Goal: Task Accomplishment & Management: Use online tool/utility

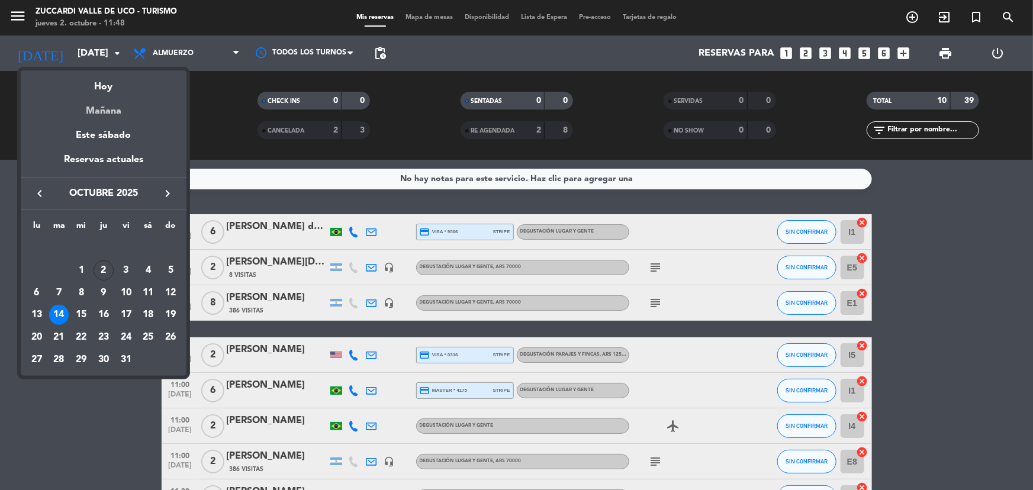
scroll to position [136, 0]
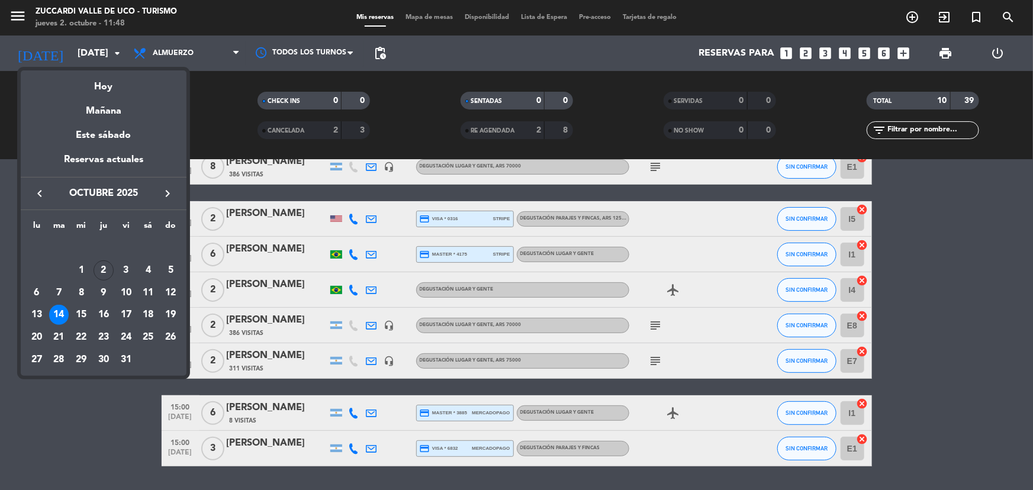
click at [107, 115] on div "Mañana" at bounding box center [104, 107] width 166 height 24
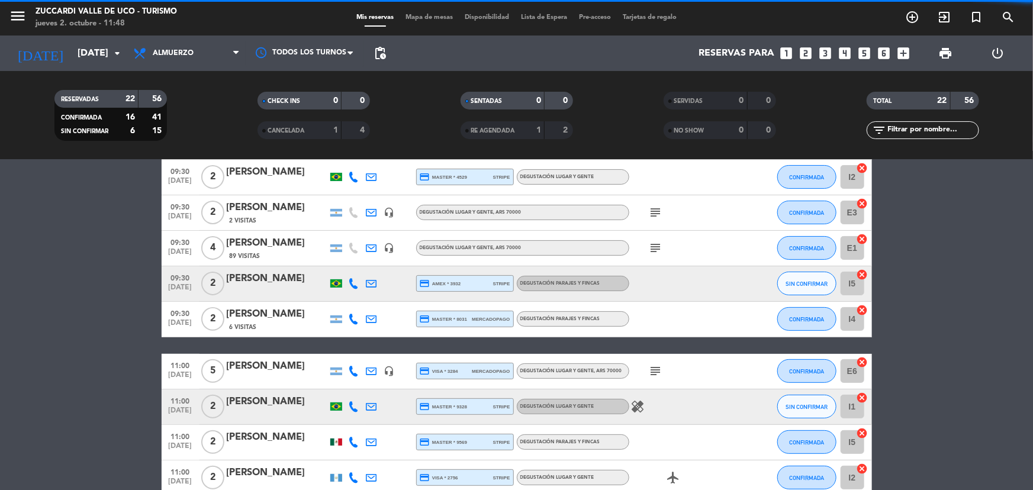
scroll to position [182, 0]
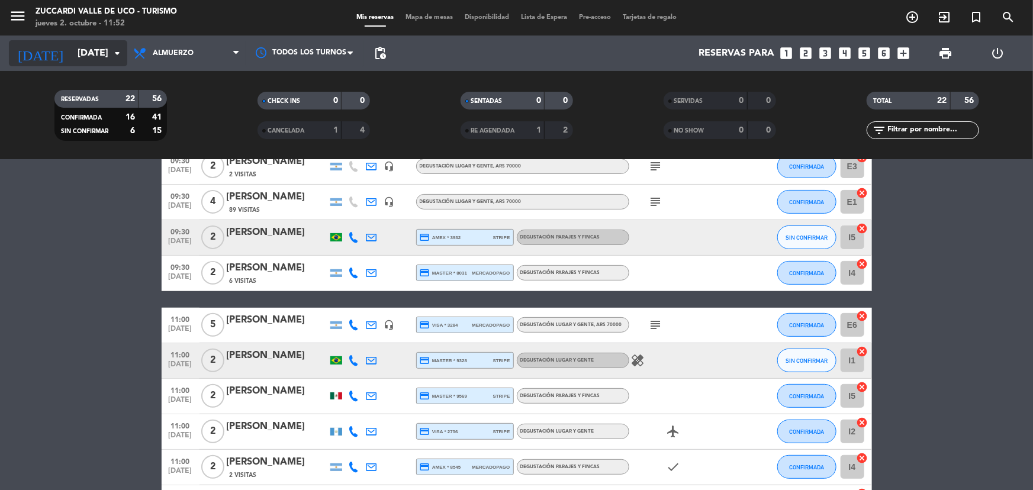
click at [72, 42] on input "[DATE]" at bounding box center [134, 53] width 125 height 23
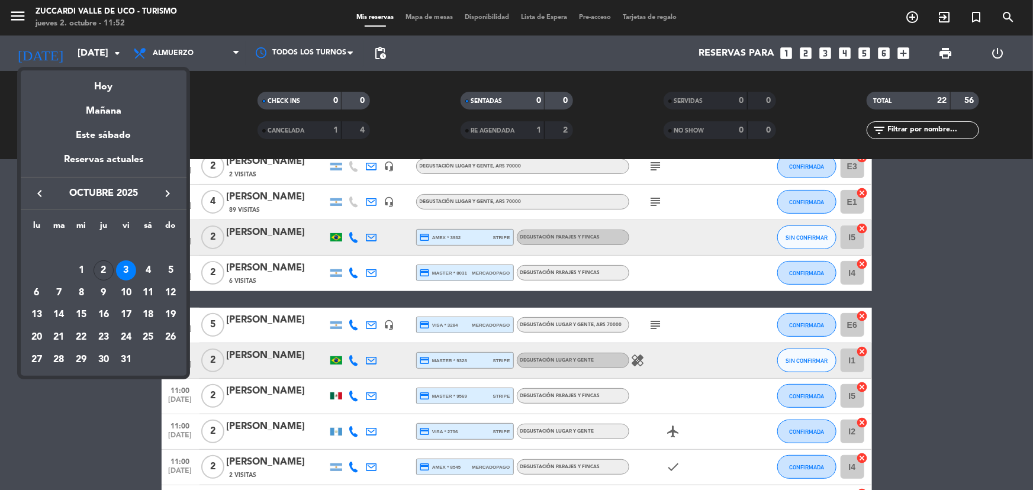
click at [101, 268] on div "2" at bounding box center [104, 270] width 20 height 20
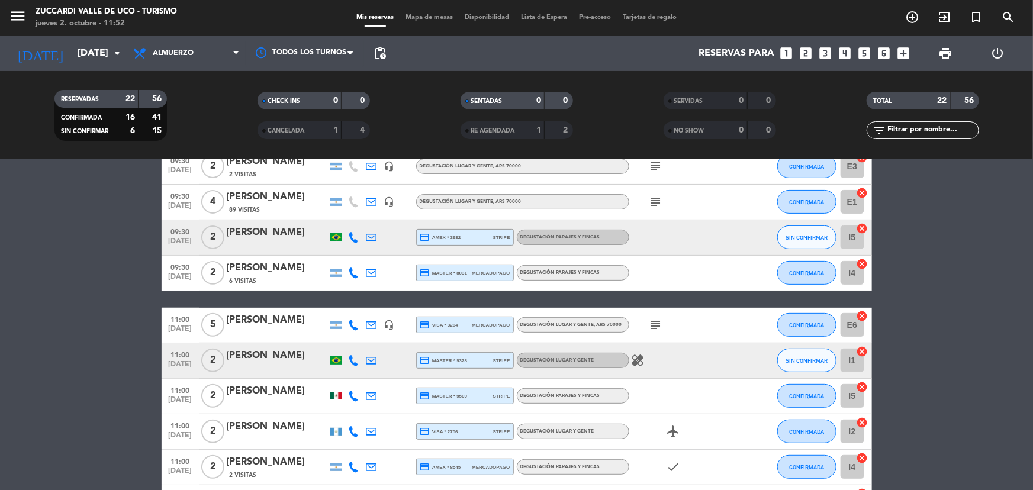
type input "[DEMOGRAPHIC_DATA][DATE]"
click at [426, 17] on span "Mapa de mesas" at bounding box center [429, 17] width 59 height 7
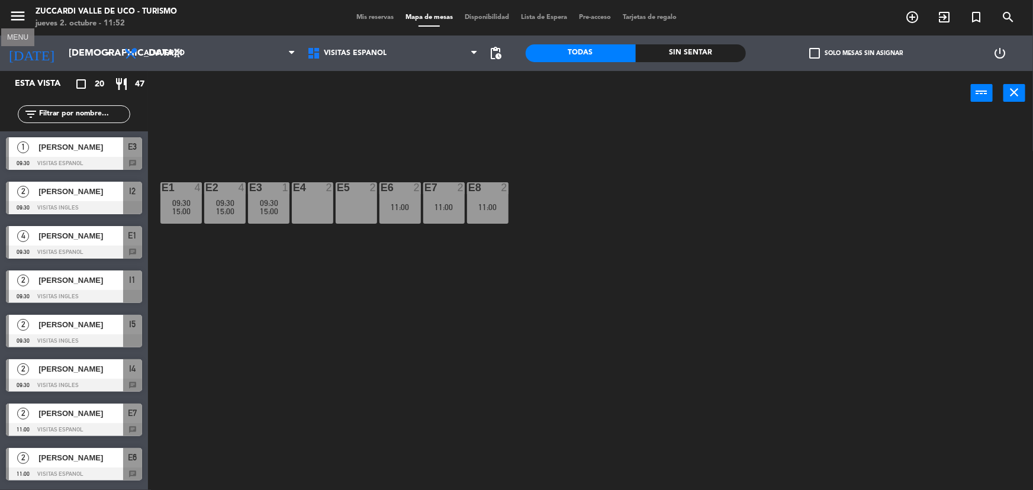
click at [21, 18] on icon "menu" at bounding box center [18, 16] width 18 height 18
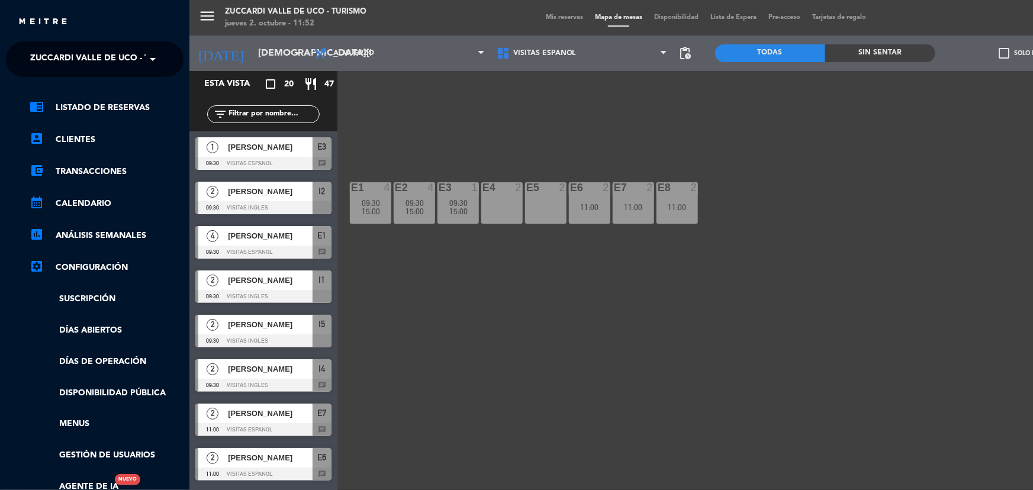
drag, startPoint x: 125, startPoint y: 64, endPoint x: 131, endPoint y: 67, distance: 6.1
click at [126, 64] on span "Zuccardi Valle de Uco - Turismo" at bounding box center [106, 59] width 152 height 25
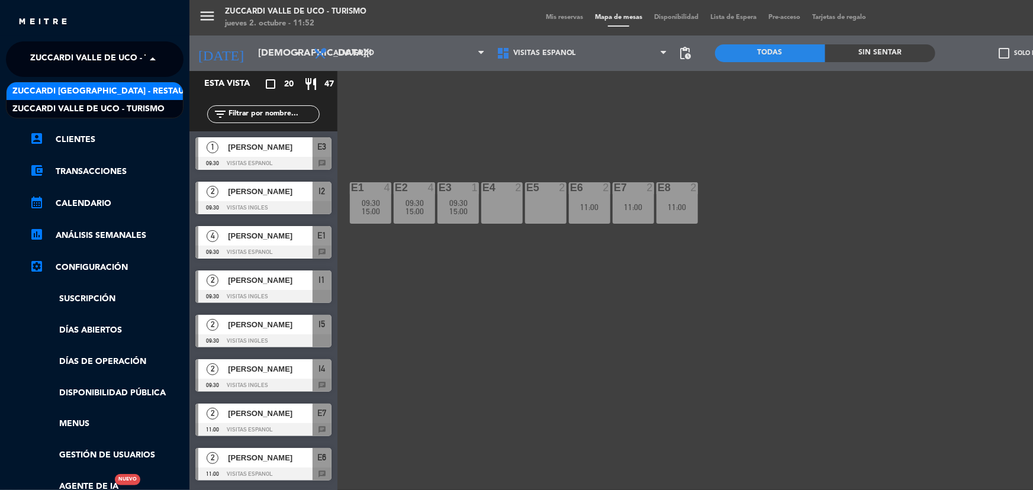
click at [136, 82] on div "Zuccardi [GEOGRAPHIC_DATA] - Restaurant [GEOGRAPHIC_DATA]" at bounding box center [95, 91] width 176 height 18
